Goal: Task Accomplishment & Management: Manage account settings

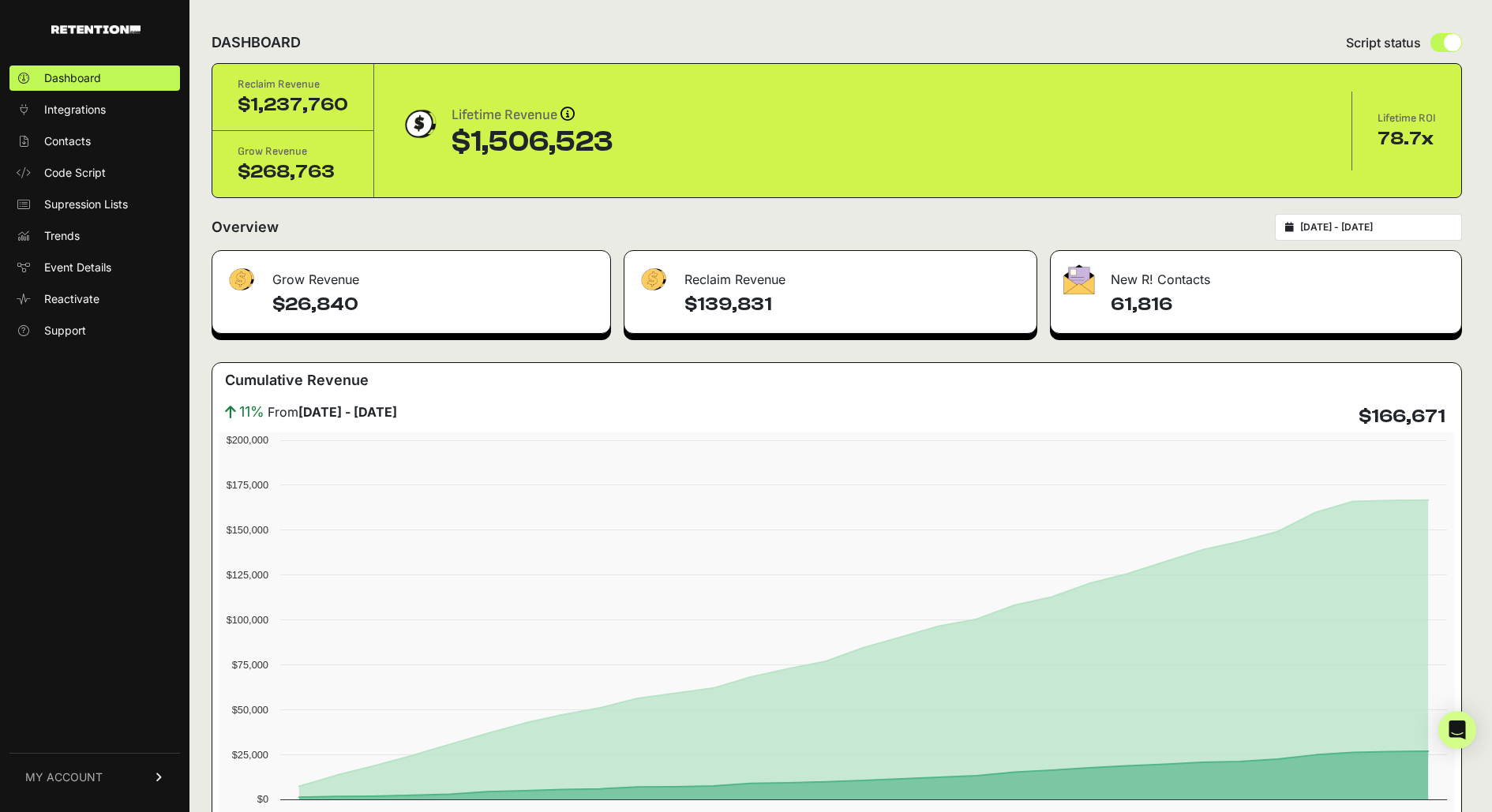
click at [98, 778] on span "MY ACCOUNT" at bounding box center [64, 777] width 78 height 16
click at [99, 726] on link "Billing" at bounding box center [95, 725] width 170 height 26
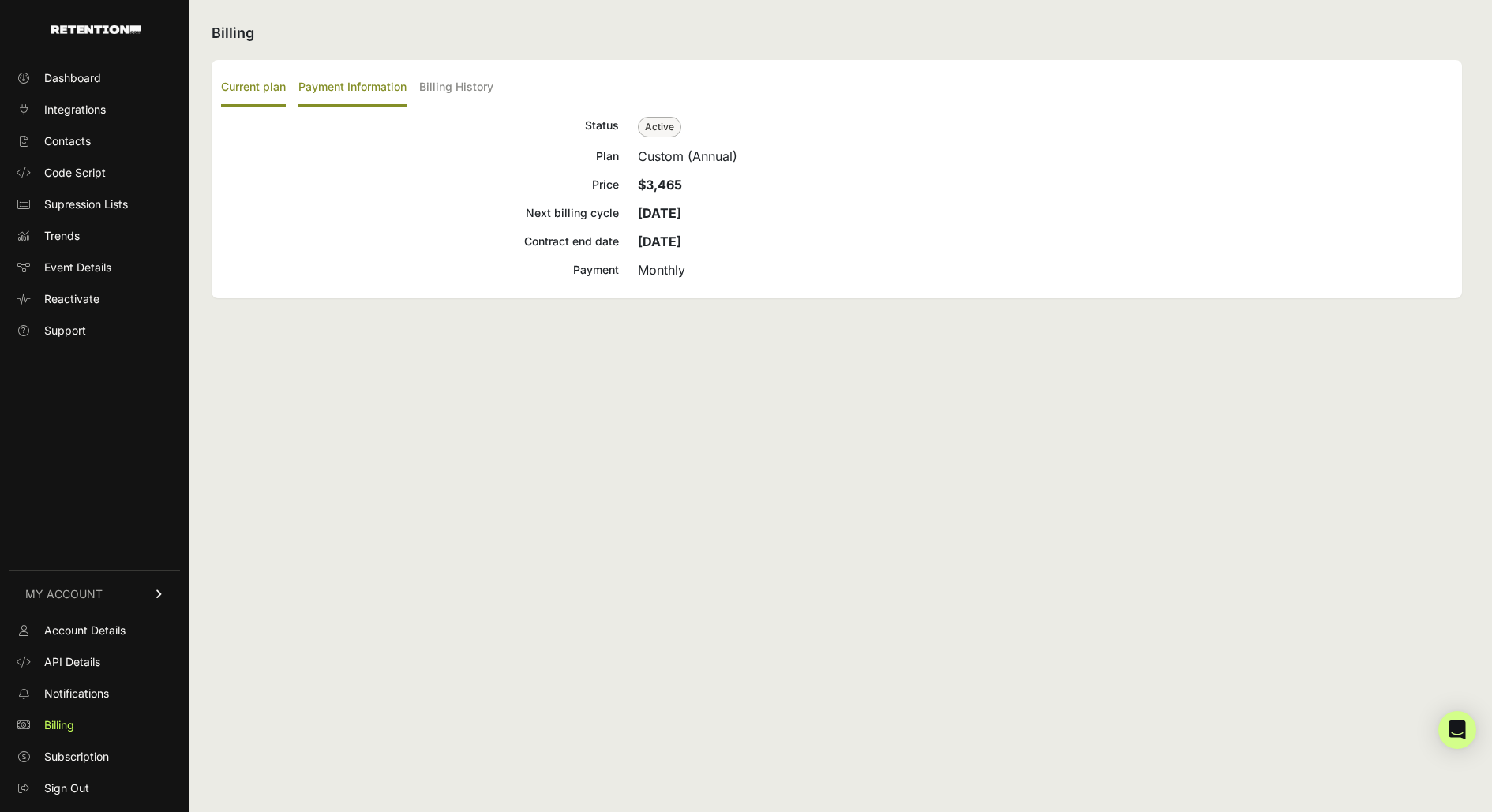
click at [381, 87] on label "Payment Information" at bounding box center [353, 87] width 108 height 37
click at [0, 0] on input "Payment Information" at bounding box center [0, 0] width 0 height 0
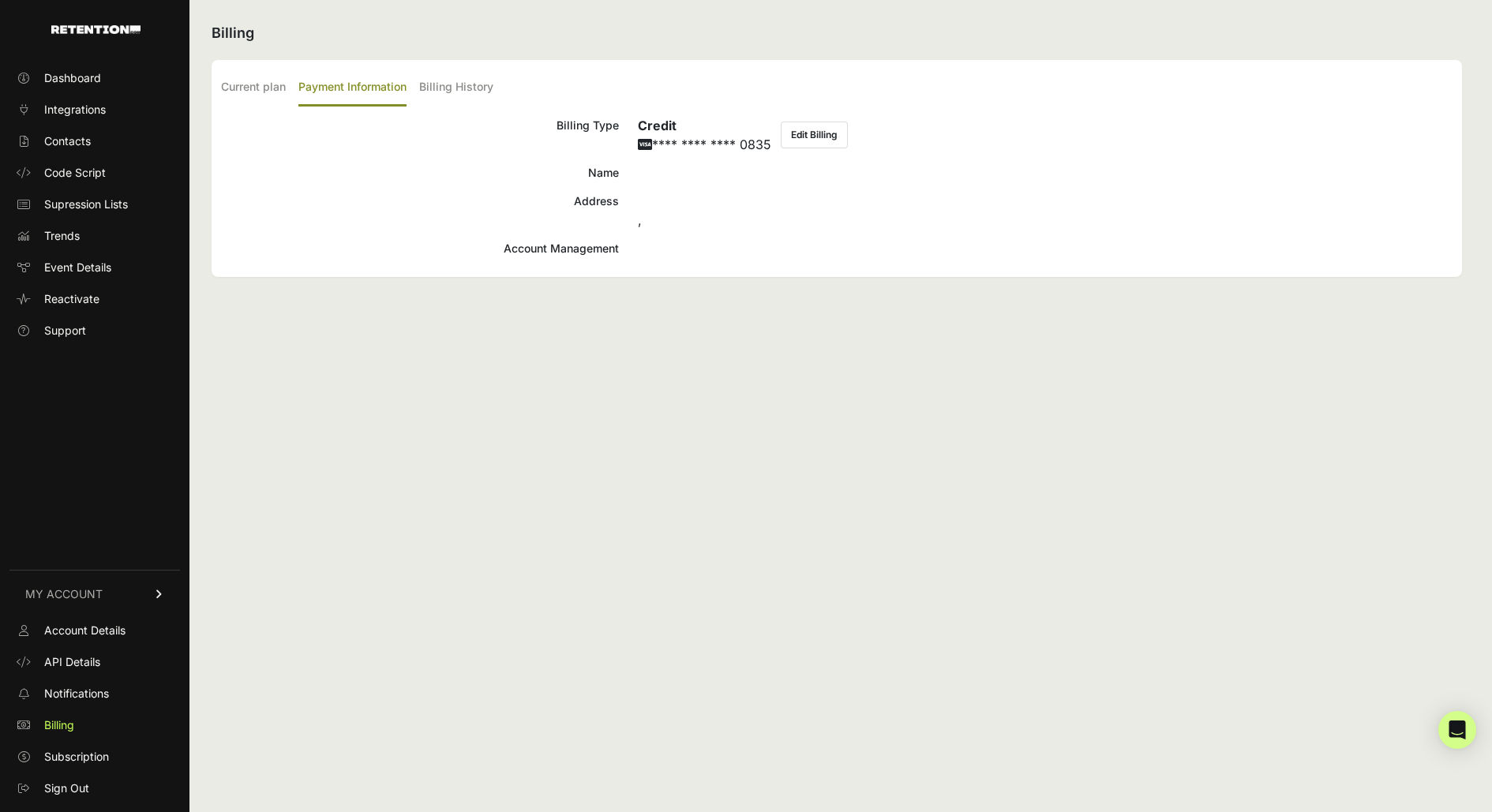
click at [665, 254] on div at bounding box center [1046, 249] width 815 height 19
click at [845, 136] on button "Edit Billing" at bounding box center [814, 135] width 67 height 26
click at [454, 94] on label "Billing History" at bounding box center [456, 87] width 75 height 37
click at [0, 0] on input "Billing History" at bounding box center [0, 0] width 0 height 0
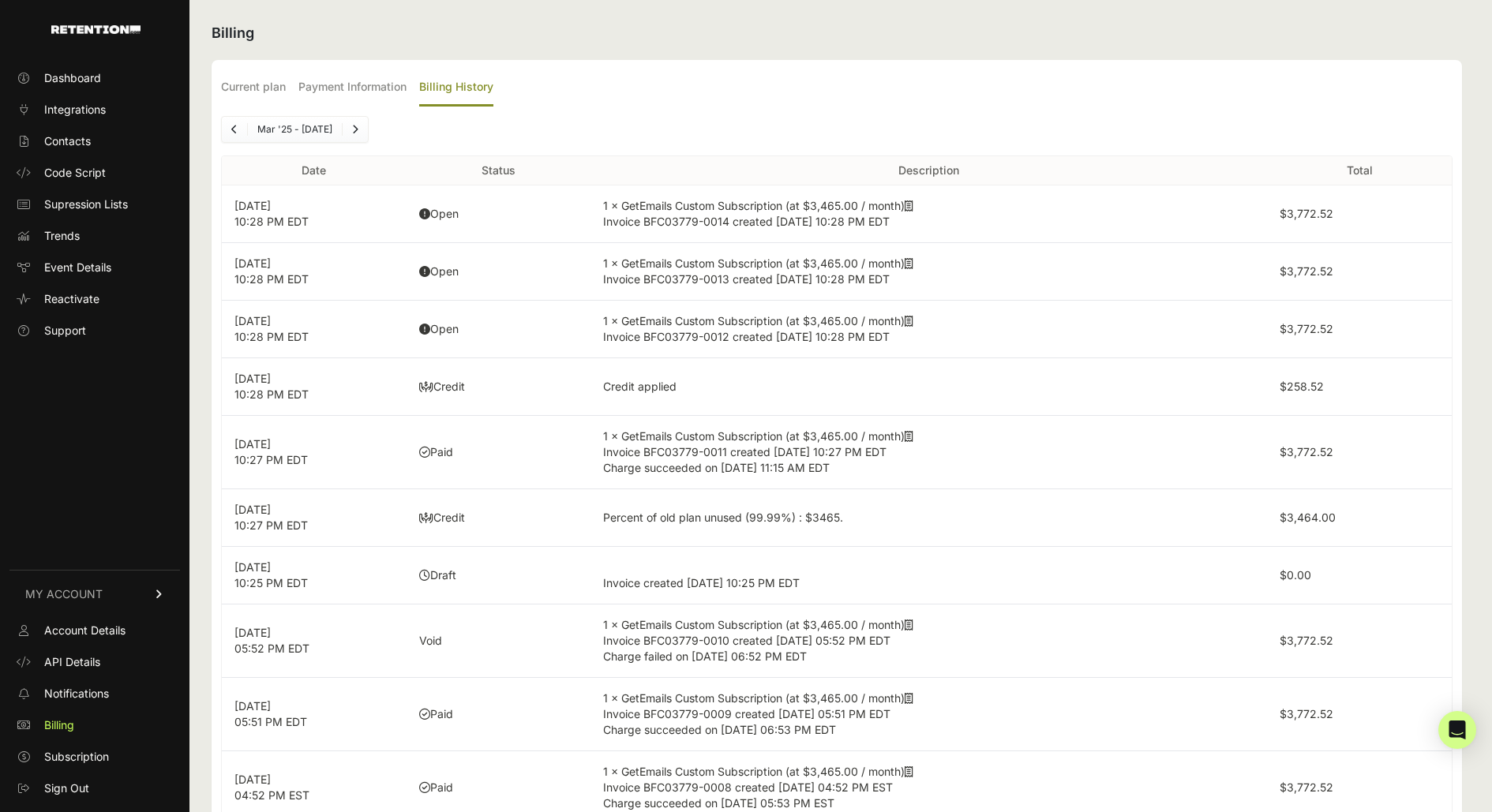
click at [448, 320] on td "Open" at bounding box center [498, 329] width 184 height 58
click at [257, 336] on p "Jun 8, 2025 10:28 PM EDT" at bounding box center [314, 329] width 160 height 31
click at [697, 316] on td "1 × GetEmails Custom Subscription (at $3,465.00 / month) Invoice BFC03779-0012 …" at bounding box center [929, 329] width 677 height 58
click at [960, 316] on td "1 × GetEmails Custom Subscription (at $3,465.00 / month) Invoice BFC03779-0012 …" at bounding box center [929, 329] width 677 height 58
click at [1306, 329] on label "$3,772.52" at bounding box center [1307, 329] width 54 height 13
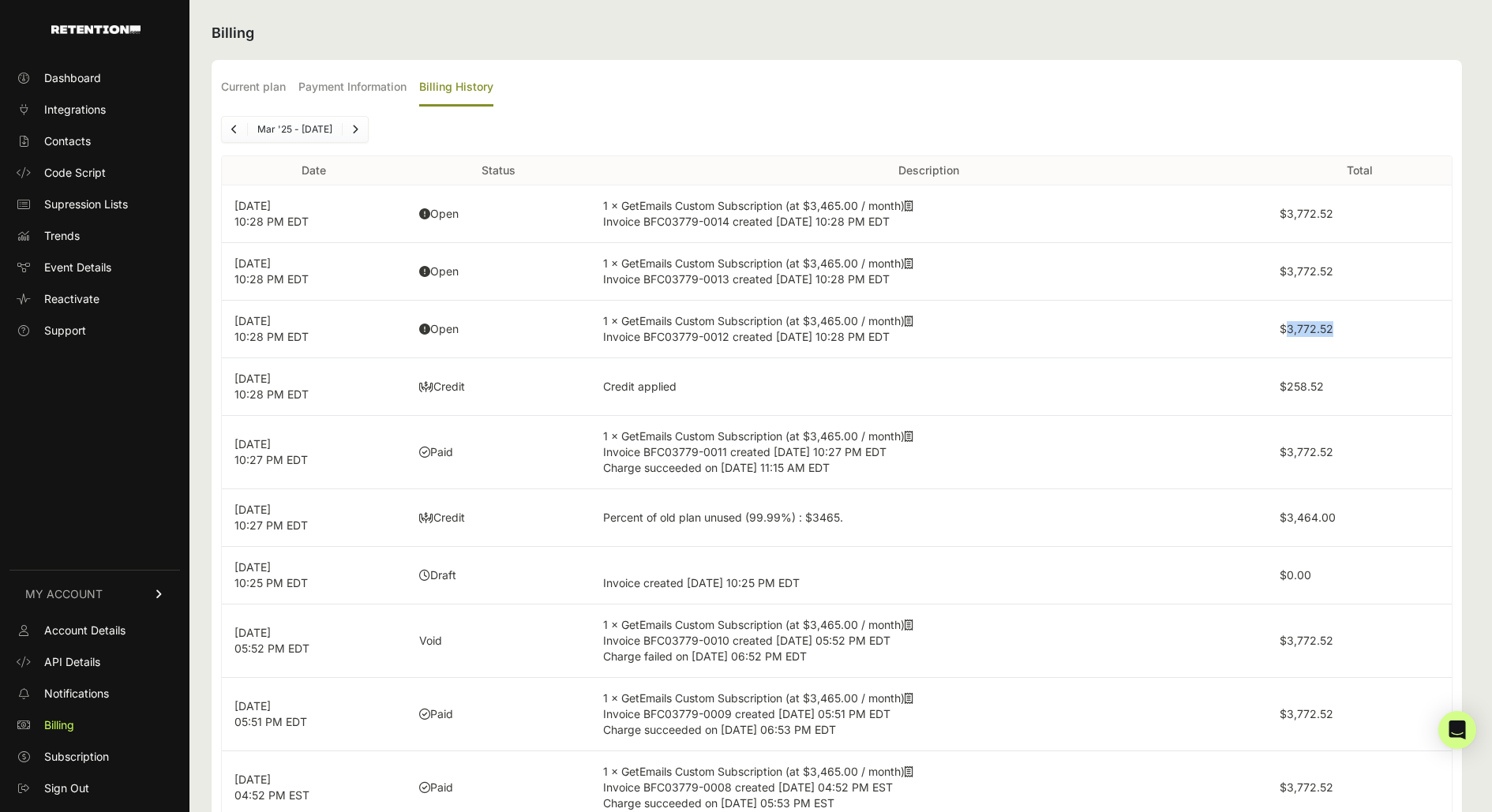
click at [1306, 329] on label "$3,772.52" at bounding box center [1307, 329] width 54 height 13
click at [975, 358] on td "Credit applied" at bounding box center [929, 387] width 677 height 58
click at [837, 338] on span "Invoice BFC03779-0012 created [DATE] 10:28 PM EDT" at bounding box center [746, 337] width 286 height 13
click at [483, 312] on td "Open" at bounding box center [498, 329] width 184 height 58
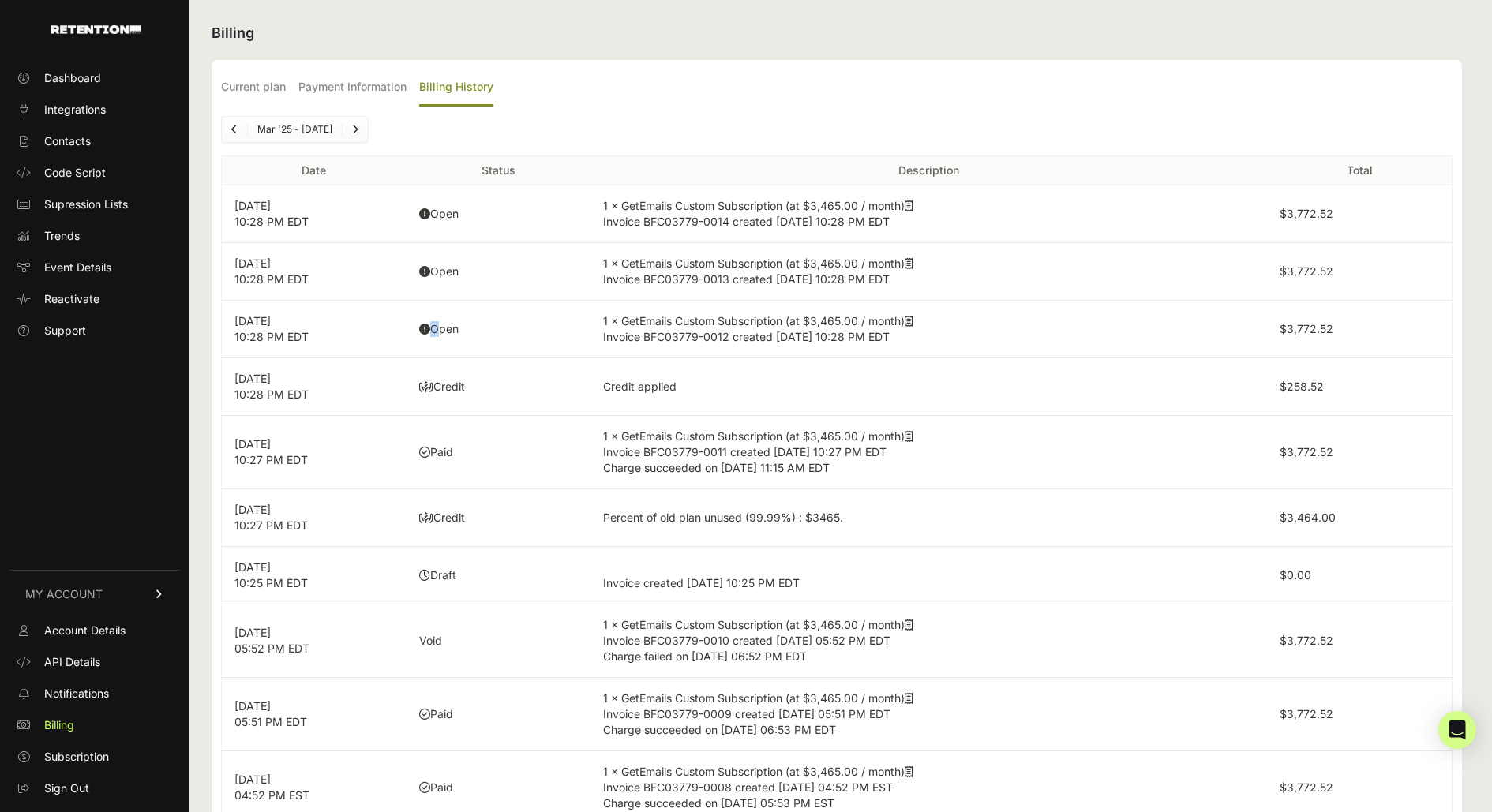
click at [483, 312] on td "Open" at bounding box center [498, 329] width 184 height 58
click at [775, 236] on td "1 × GetEmails Custom Subscription (at $3,465.00 / month) Invoice BFC03779-0014 …" at bounding box center [929, 214] width 677 height 58
click at [424, 218] on td "Open" at bounding box center [498, 214] width 184 height 58
click at [912, 316] on icon at bounding box center [909, 321] width 9 height 11
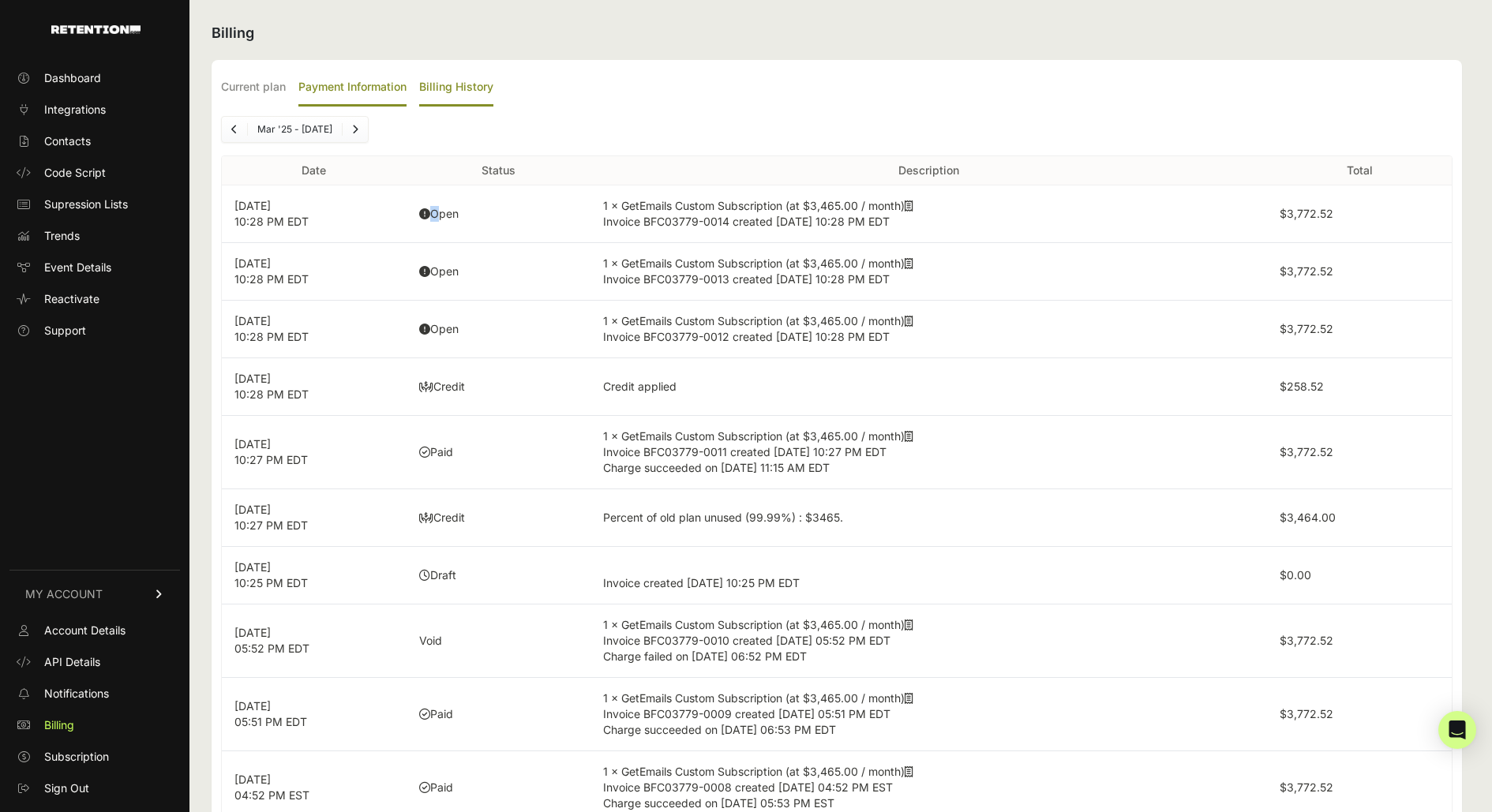
click at [350, 84] on label "Payment Information" at bounding box center [353, 87] width 108 height 37
click at [0, 0] on input "Payment Information" at bounding box center [0, 0] width 0 height 0
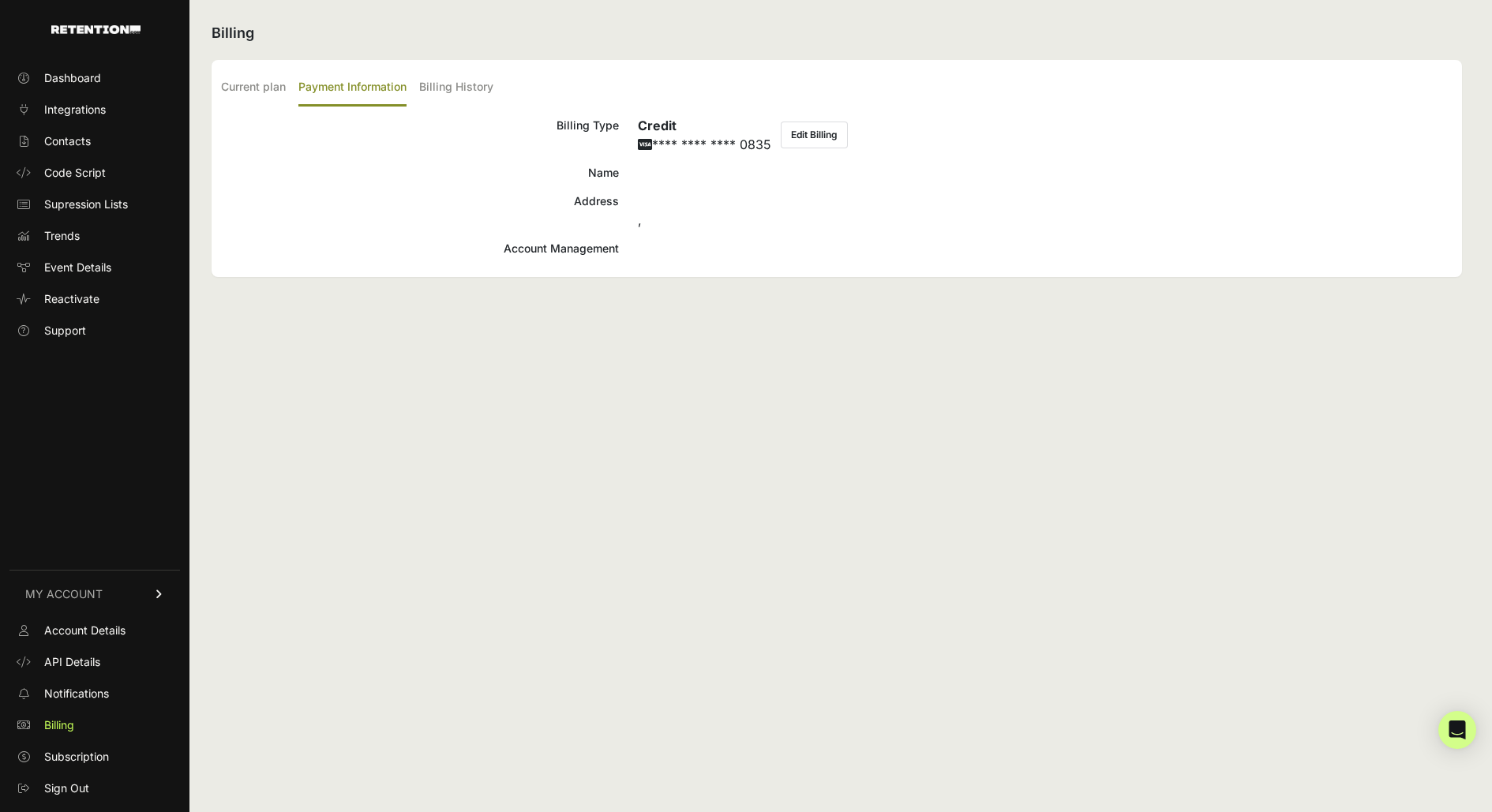
click at [754, 177] on div at bounding box center [1046, 173] width 815 height 19
click at [822, 133] on button "Edit Billing" at bounding box center [814, 135] width 67 height 26
click at [731, 234] on div "Billing Type Credit **** **** **** 0835 Edit Billing Name Address , Account Man…" at bounding box center [837, 187] width 1232 height 142
click at [272, 83] on label "Current plan" at bounding box center [253, 87] width 64 height 37
click at [0, 0] on input "Current plan" at bounding box center [0, 0] width 0 height 0
